Goal: Information Seeking & Learning: Learn about a topic

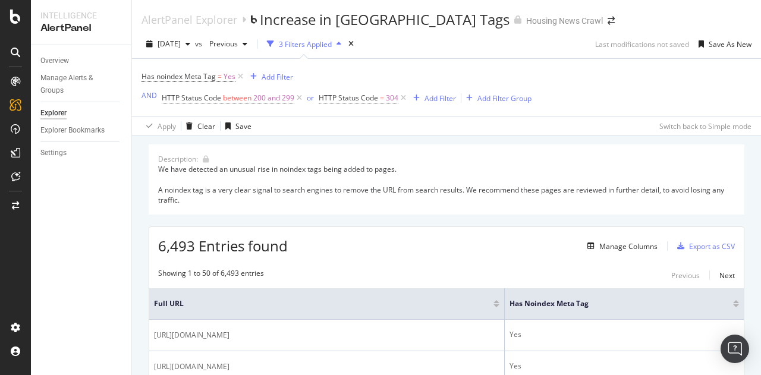
scroll to position [178, 0]
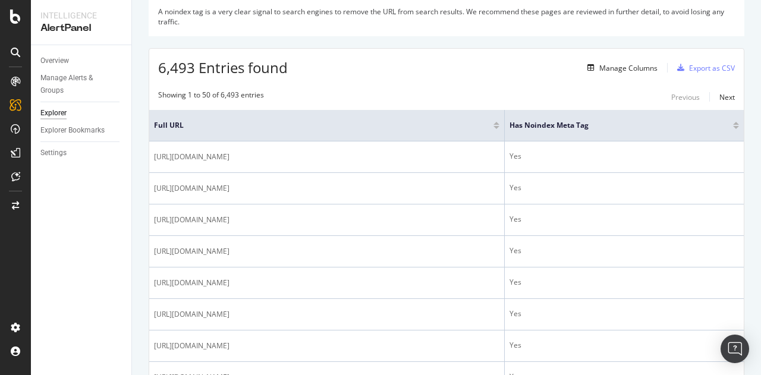
click at [65, 23] on div "AlertPanel" at bounding box center [80, 28] width 81 height 14
click at [15, 20] on icon at bounding box center [15, 17] width 11 height 14
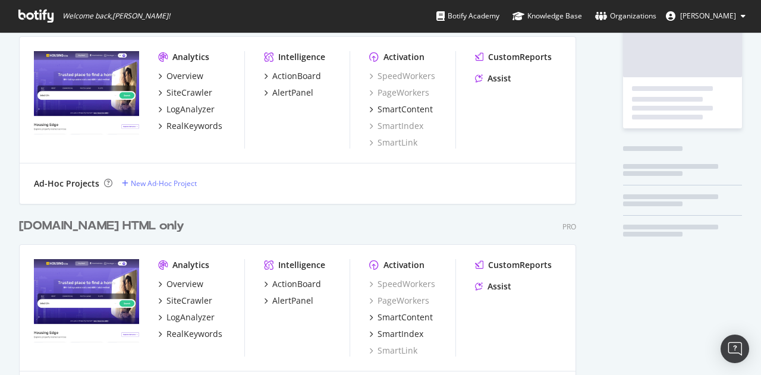
scroll to position [119, 0]
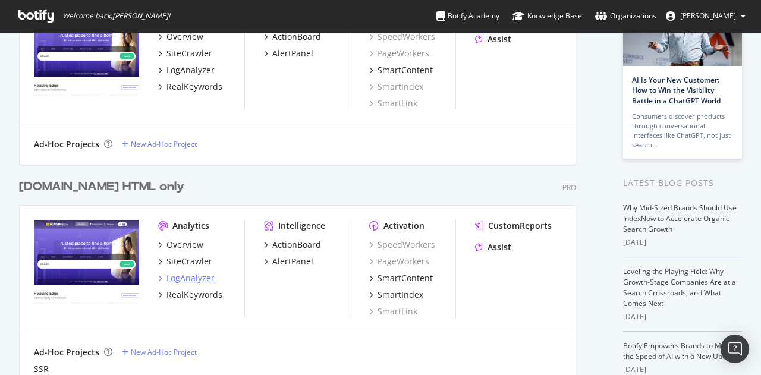
click at [190, 282] on div "LogAnalyzer" at bounding box center [190, 278] width 48 height 12
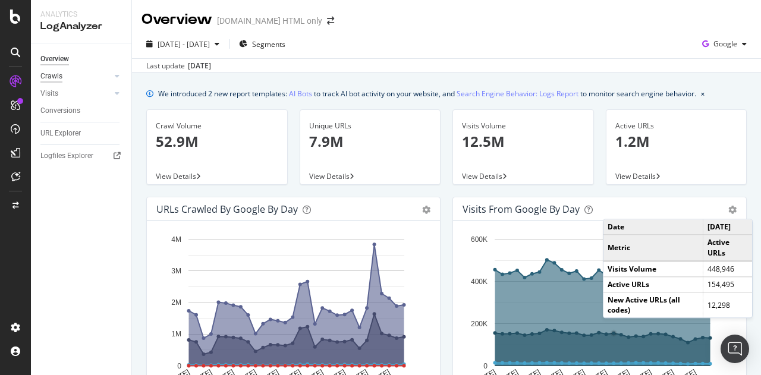
click at [61, 74] on div "Crawls" at bounding box center [51, 76] width 22 height 12
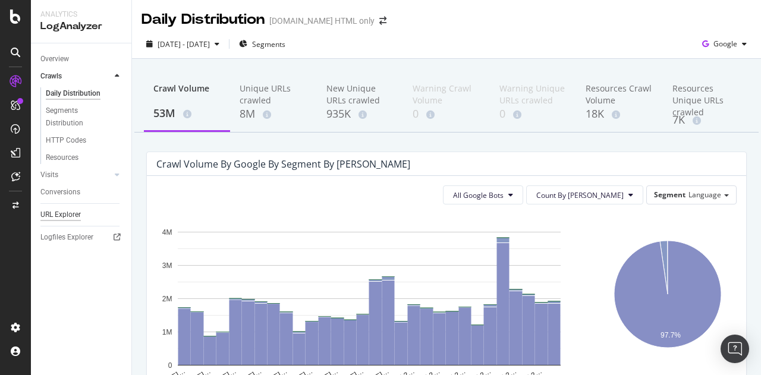
click at [63, 211] on div "URL Explorer" at bounding box center [60, 215] width 40 height 12
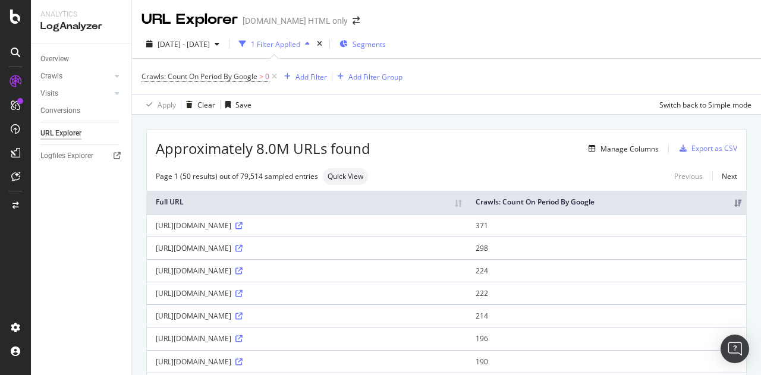
click at [386, 42] on span "Segments" at bounding box center [368, 44] width 33 height 10
click at [311, 73] on div "Add Filter" at bounding box center [311, 77] width 32 height 10
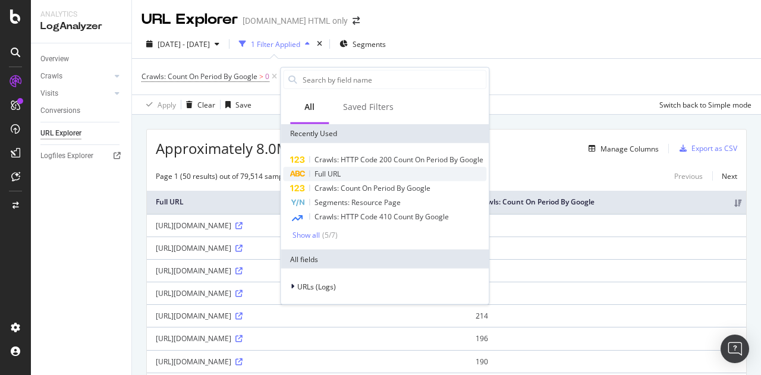
click at [347, 174] on div "Full URL" at bounding box center [384, 174] width 203 height 14
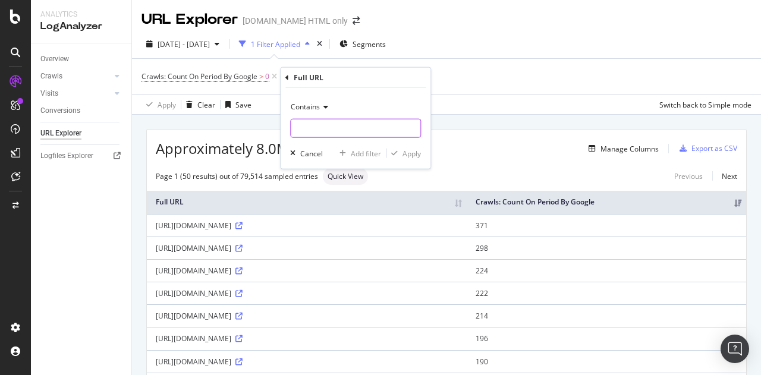
click at [317, 128] on input "text" at bounding box center [356, 128] width 130 height 19
type input "/rent"
click at [420, 152] on div "Apply" at bounding box center [411, 153] width 18 height 10
